Goal: Use online tool/utility: Utilize a website feature to perform a specific function

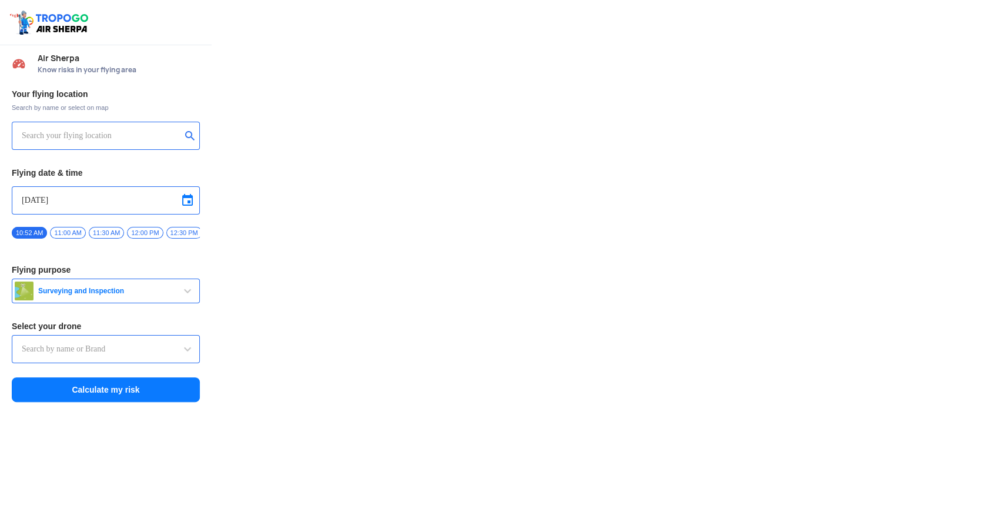
type input "Aquila X2"
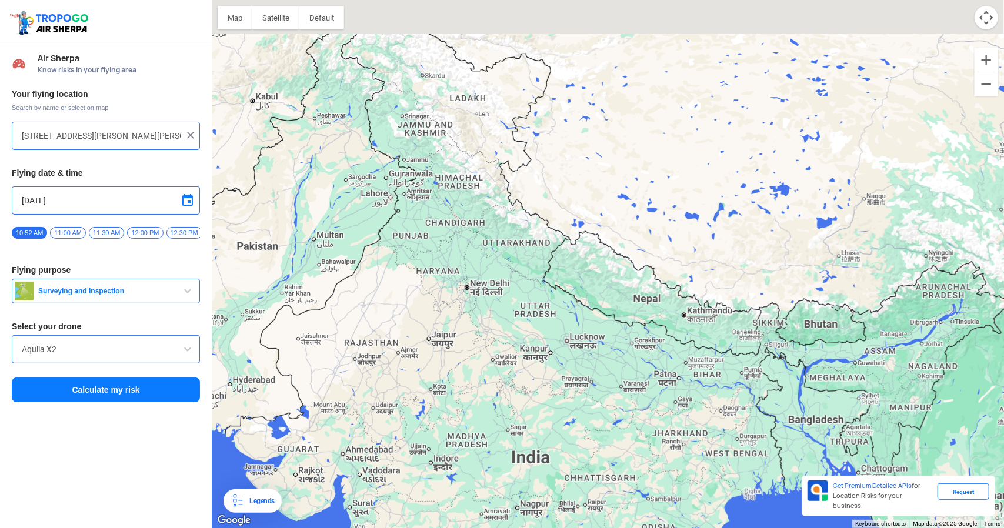
drag, startPoint x: 421, startPoint y: 105, endPoint x: 450, endPoint y: 196, distance: 95.2
click at [450, 196] on div at bounding box center [608, 264] width 792 height 528
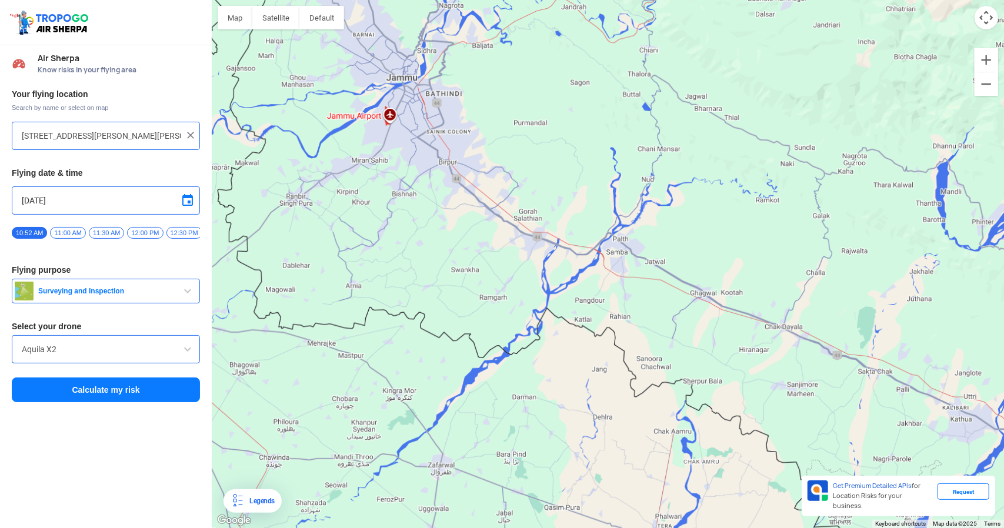
drag, startPoint x: 367, startPoint y: 138, endPoint x: 533, endPoint y: 556, distance: 449.1
click at [533, 519] on html "Location Risk Score Air Sherpa Know risks in your flying area Your flying locat…" at bounding box center [502, 264] width 1004 height 528
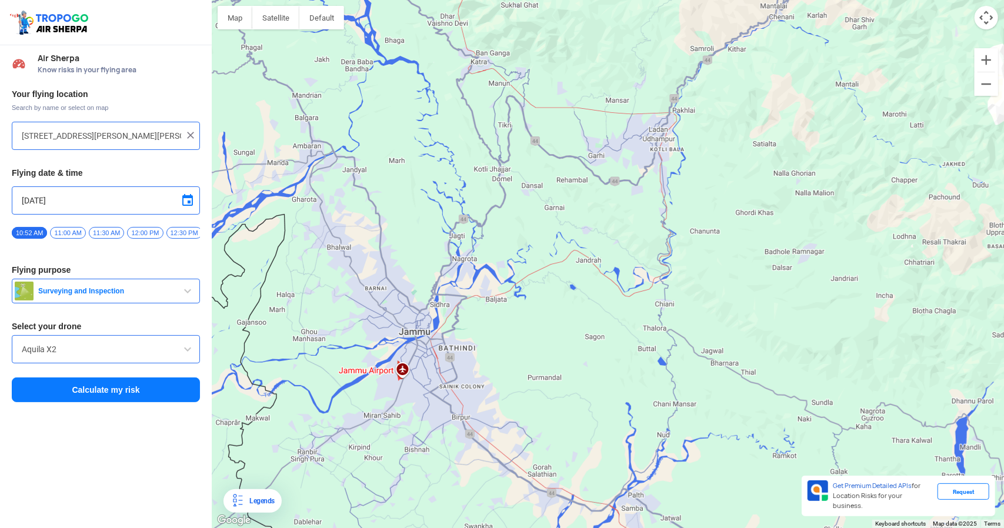
drag, startPoint x: 430, startPoint y: 211, endPoint x: 454, endPoint y: 470, distance: 259.9
click at [454, 470] on div at bounding box center [608, 264] width 792 height 528
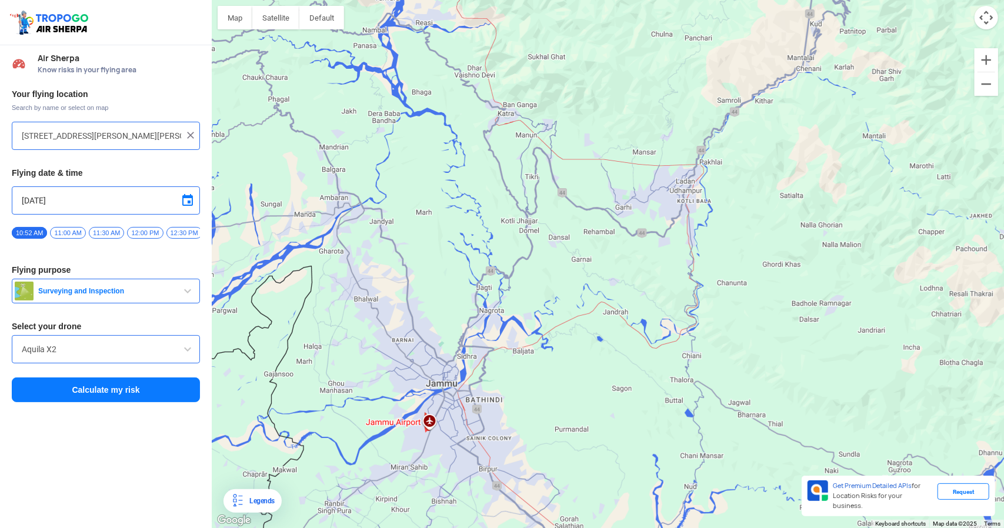
click at [389, 212] on div at bounding box center [608, 264] width 792 height 528
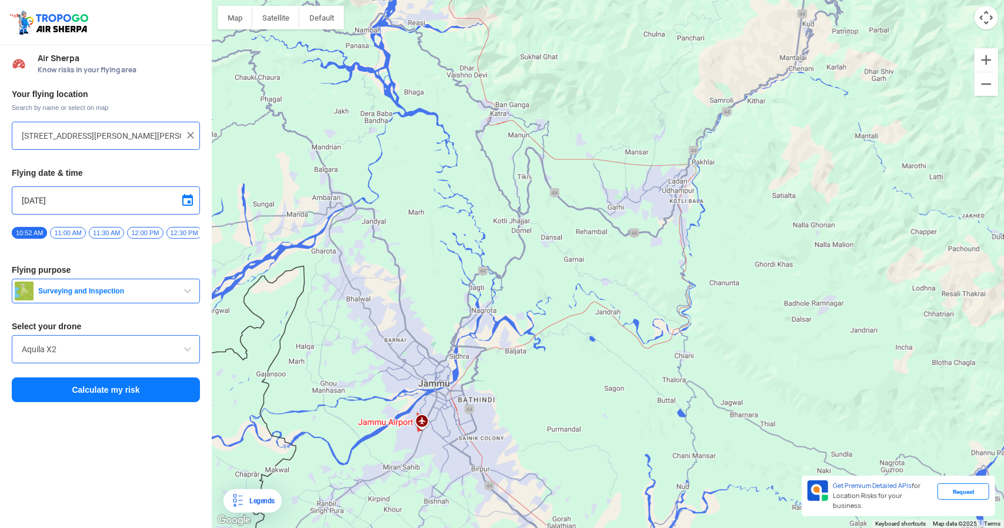
click at [380, 212] on div at bounding box center [608, 264] width 792 height 528
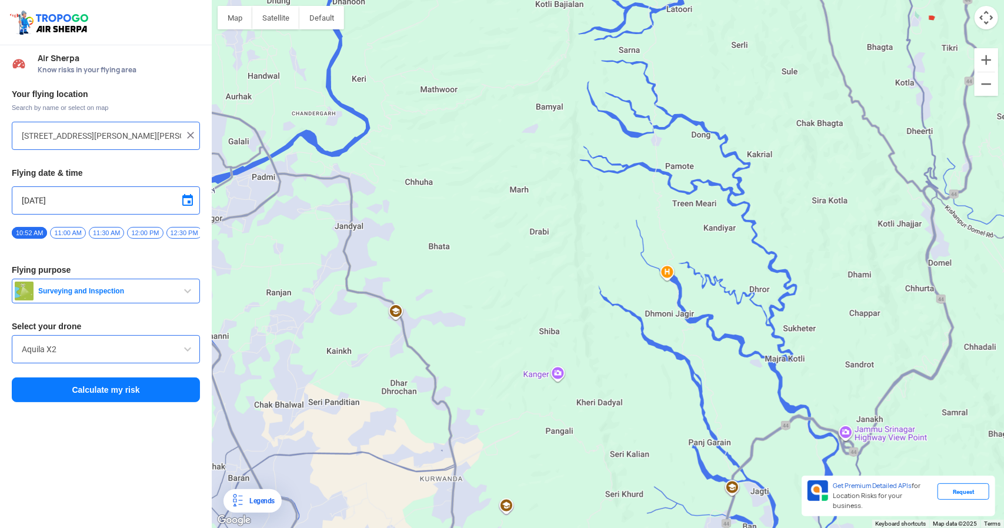
click at [400, 260] on div at bounding box center [608, 264] width 792 height 528
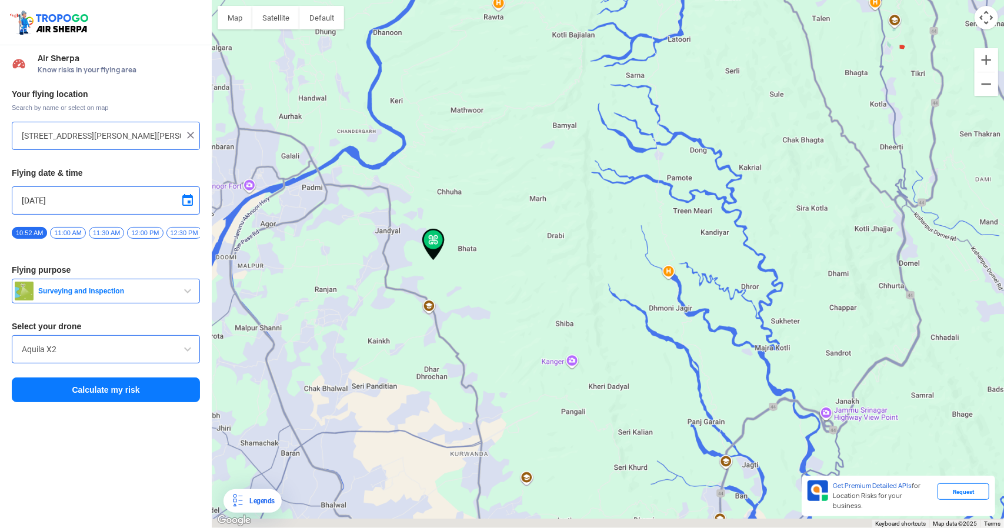
type input "Ranjan, [GEOGRAPHIC_DATA]"
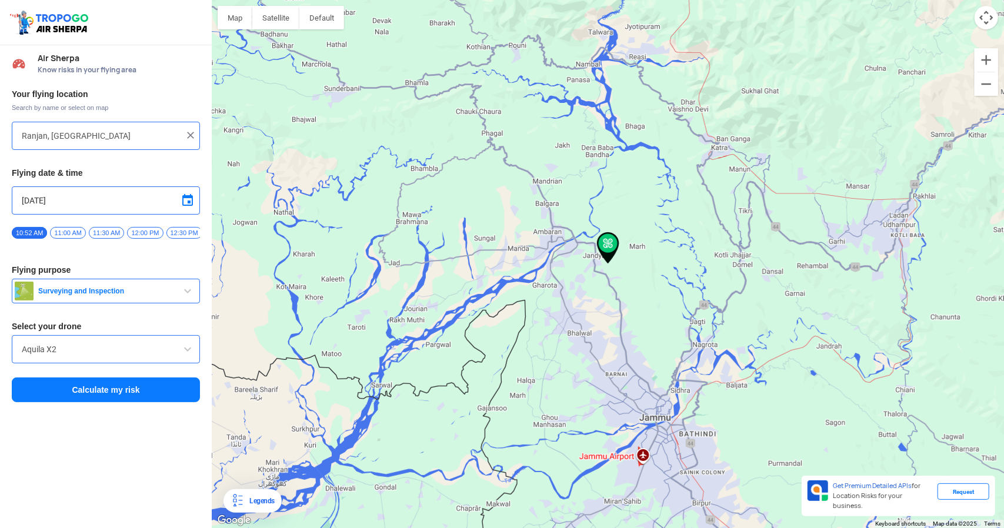
click at [147, 393] on button "Calculate my risk" at bounding box center [106, 389] width 188 height 25
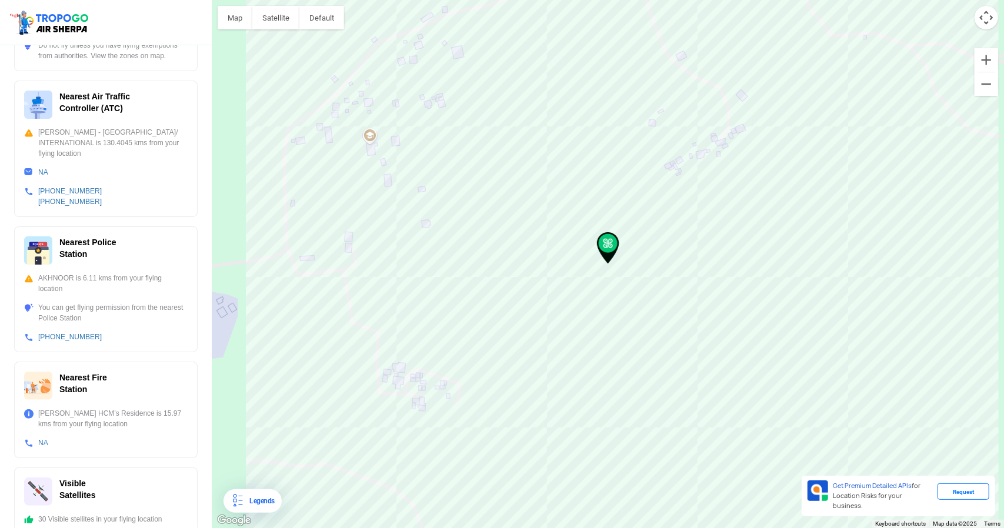
scroll to position [302, 0]
